Goal: Navigation & Orientation: Find specific page/section

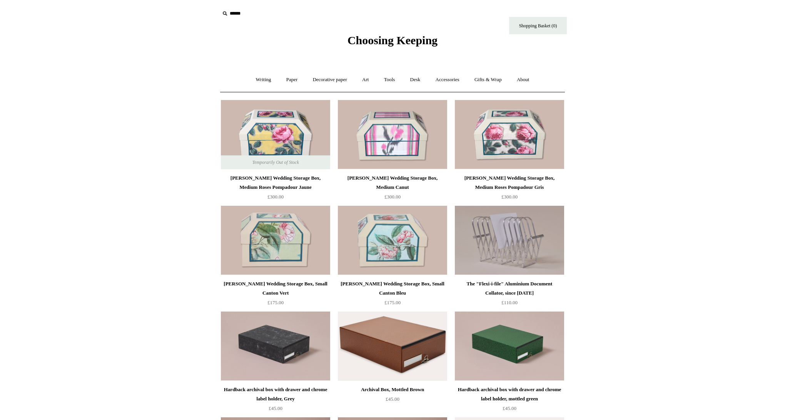
scroll to position [96, 0]
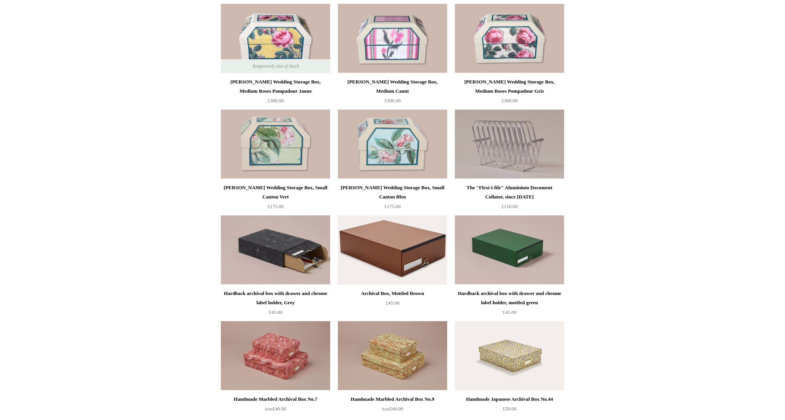
click at [277, 250] on img at bounding box center [275, 250] width 109 height 69
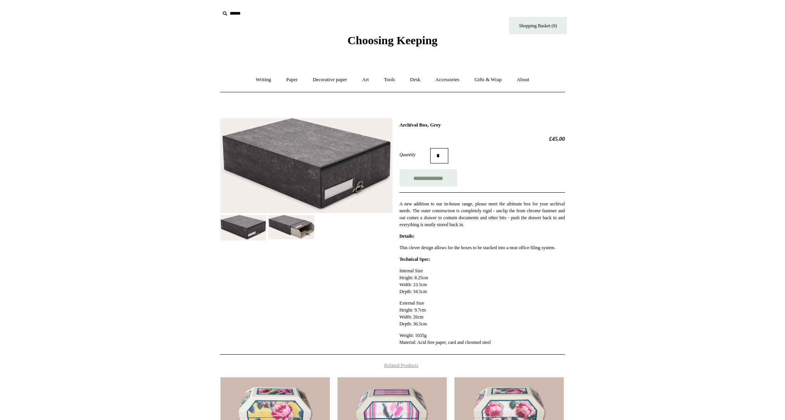
click at [453, 242] on div "**********" at bounding box center [481, 236] width 165 height 229
click at [296, 236] on img at bounding box center [291, 227] width 46 height 24
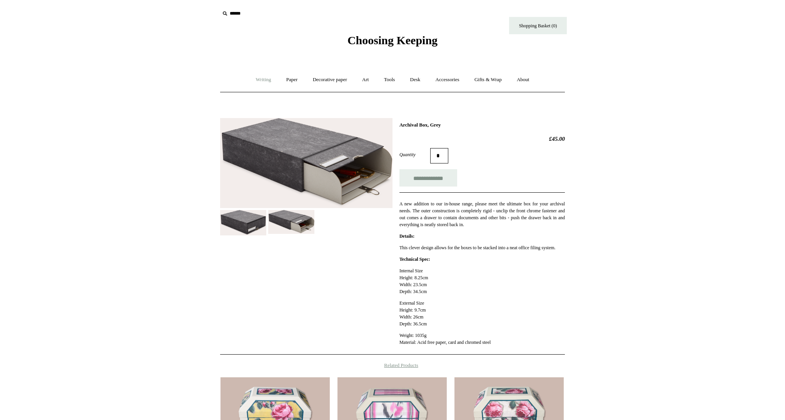
click at [261, 79] on link "Writing +" at bounding box center [263, 80] width 29 height 20
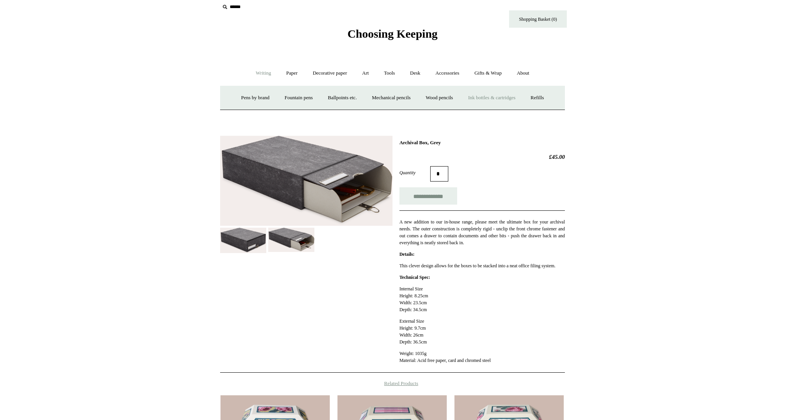
scroll to position [7, 0]
click at [550, 95] on link "Refills +" at bounding box center [537, 98] width 27 height 20
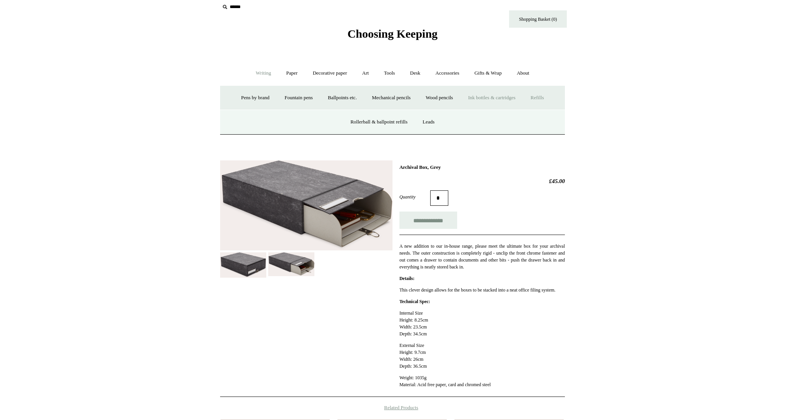
click at [508, 97] on link "Ink bottles & cartridges +" at bounding box center [491, 98] width 61 height 20
click at [369, 123] on link "Japanese brands" at bounding box center [376, 122] width 46 height 20
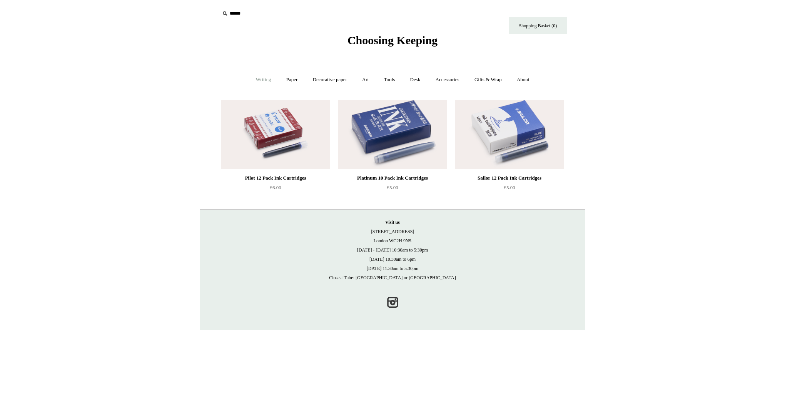
click at [258, 81] on link "Writing +" at bounding box center [263, 80] width 29 height 20
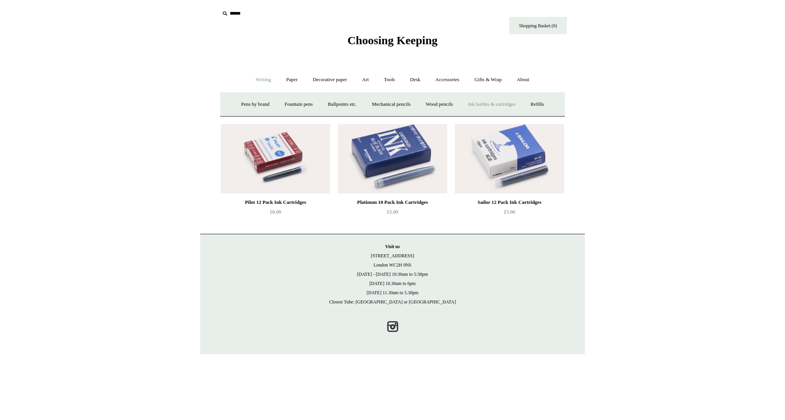
click at [493, 104] on link "Ink bottles & cartridges +" at bounding box center [491, 104] width 61 height 20
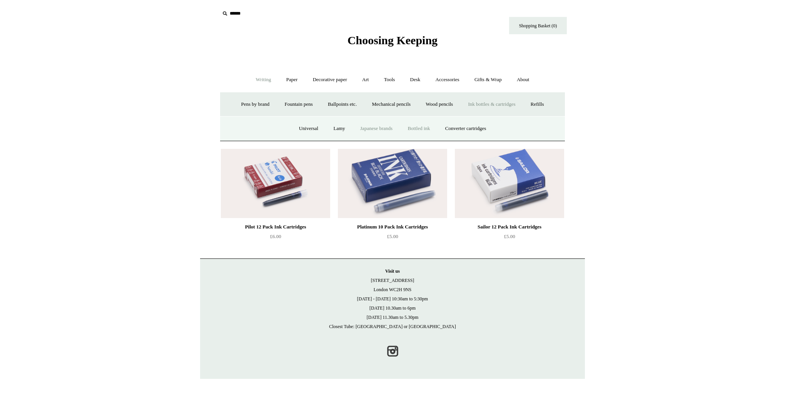
click at [428, 127] on link "Bottled ink" at bounding box center [419, 129] width 36 height 20
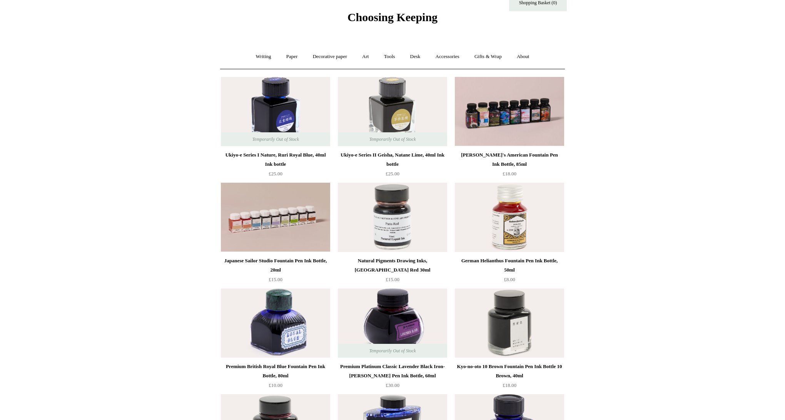
scroll to position [22, 0]
